Goal: Task Accomplishment & Management: Manage account settings

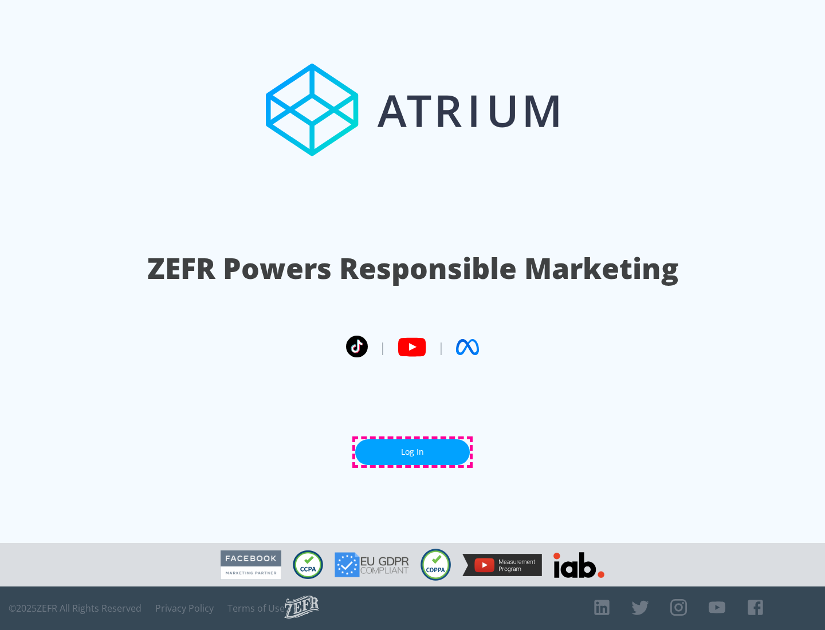
click at [413, 452] on link "Log In" at bounding box center [412, 453] width 115 height 26
